Goal: Entertainment & Leisure: Consume media (video, audio)

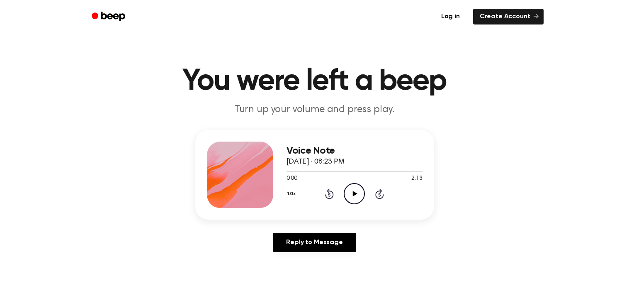
click at [352, 197] on icon "Play Audio" at bounding box center [354, 193] width 21 height 21
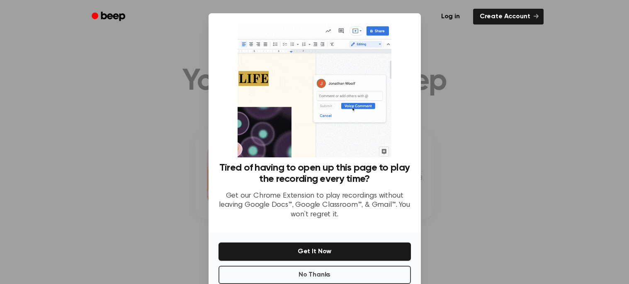
click at [424, 206] on div at bounding box center [314, 142] width 629 height 284
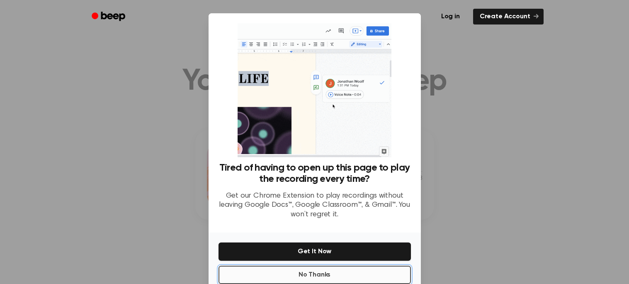
click at [355, 271] on button "No Thanks" at bounding box center [314, 274] width 192 height 18
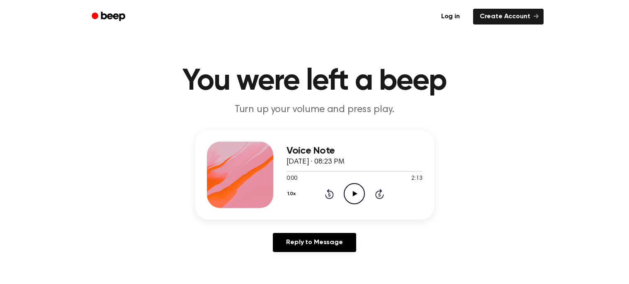
click at [360, 190] on icon "Play Audio" at bounding box center [354, 193] width 21 height 21
click at [351, 191] on icon "Play Audio" at bounding box center [354, 193] width 21 height 21
click at [351, 196] on icon "Play Audio" at bounding box center [354, 193] width 21 height 21
